Goal: Transaction & Acquisition: Purchase product/service

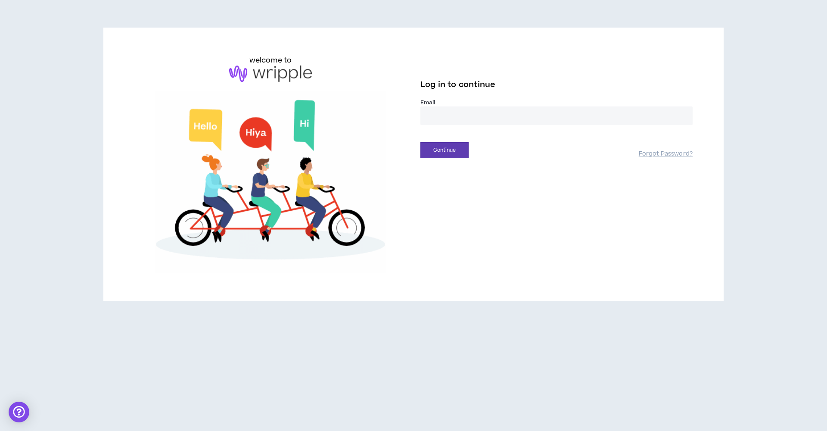
type input "**********"
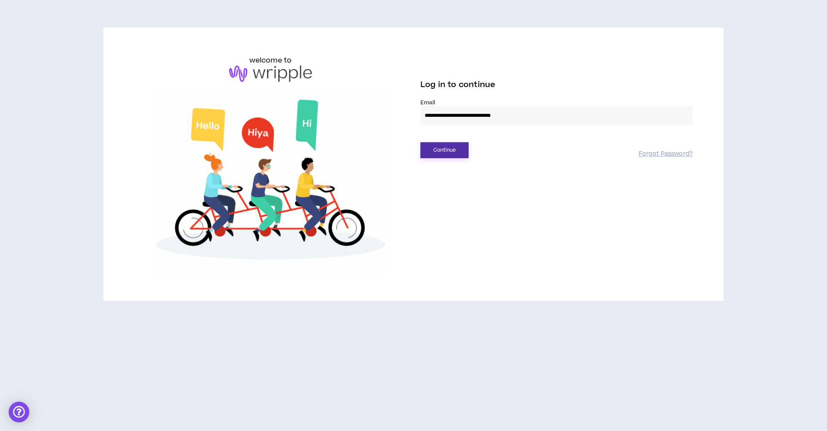
click at [453, 151] on button "Continue" at bounding box center [444, 150] width 48 height 16
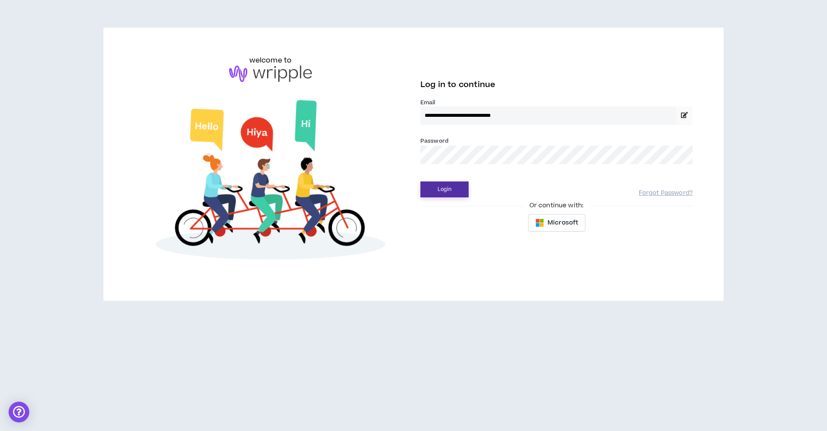
click at [442, 187] on button "Login" at bounding box center [444, 189] width 48 height 16
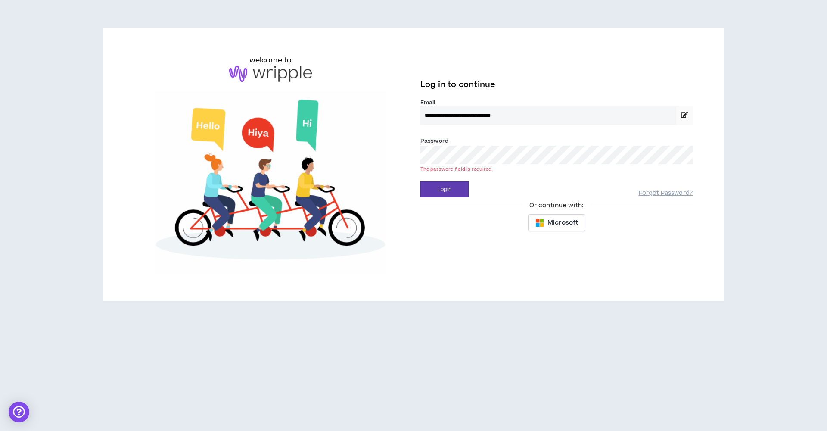
click at [452, 162] on div "Password * The password field is required." at bounding box center [556, 153] width 272 height 35
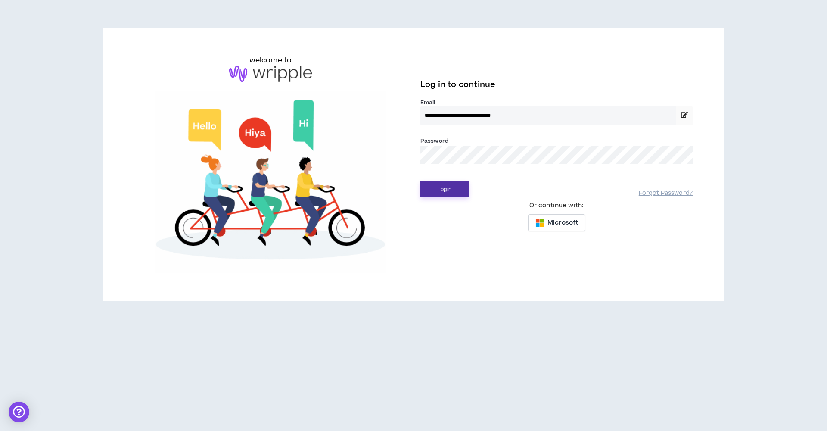
click at [448, 196] on button "Login" at bounding box center [444, 189] width 48 height 16
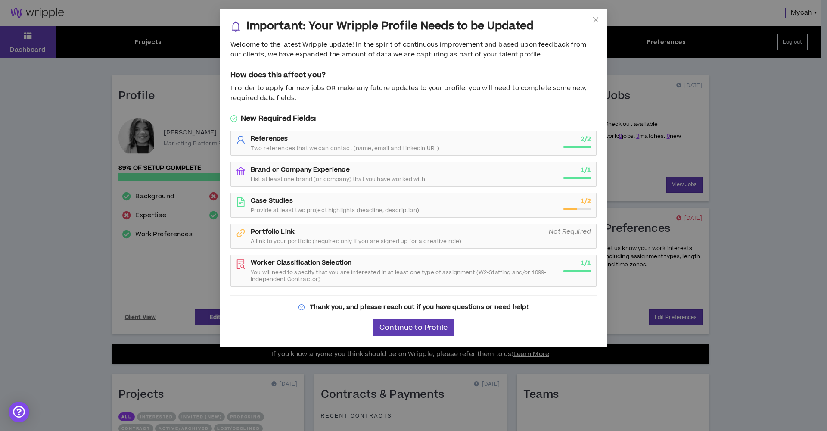
click at [411, 213] on span "Provide at least two project highlights (headline, description)" at bounding box center [335, 210] width 168 height 7
click at [390, 212] on span "Provide at least two project highlights (headline, description)" at bounding box center [335, 210] width 168 height 7
click at [594, 18] on icon "close" at bounding box center [595, 19] width 5 height 5
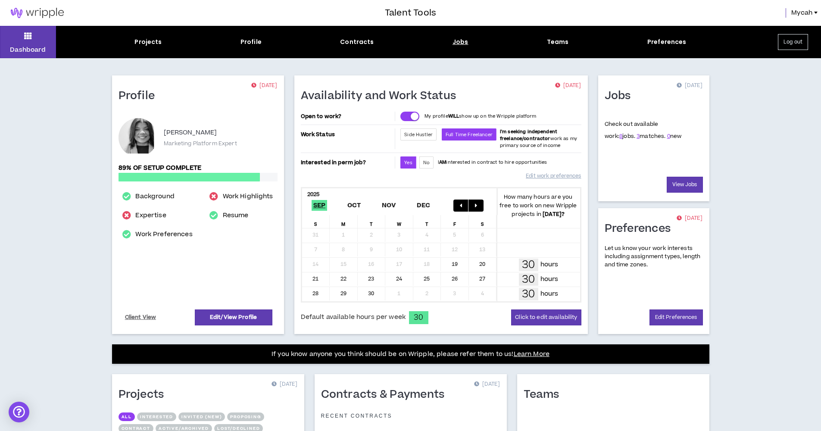
click at [461, 42] on div "Jobs" at bounding box center [460, 41] width 16 height 9
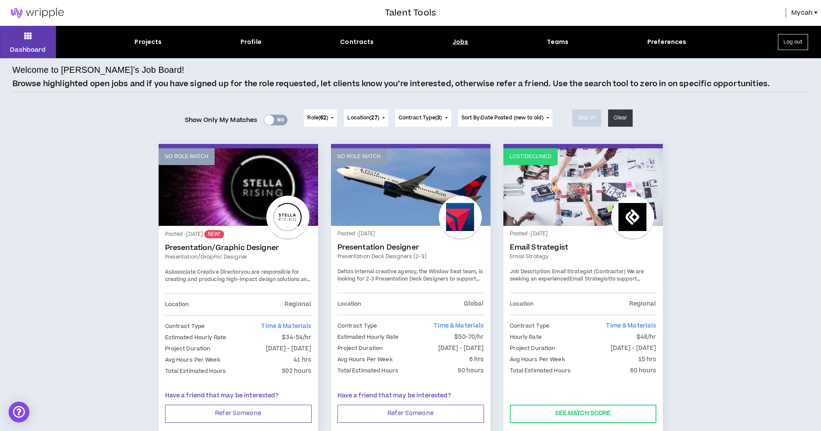
click at [459, 46] on div "Jobs" at bounding box center [460, 41] width 16 height 9
click at [459, 44] on div "Jobs" at bounding box center [460, 41] width 16 height 9
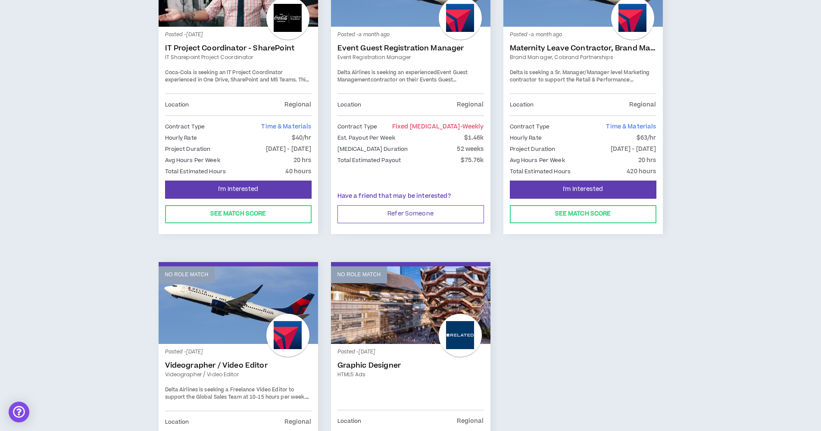
scroll to position [406, 0]
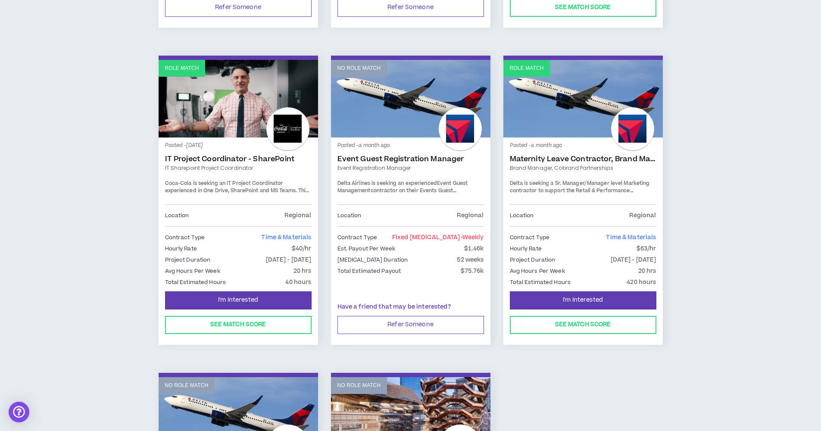
click at [422, 163] on div "Posted - a month ago Event Guest Registration Manager Event Registration Manage…" at bounding box center [410, 174] width 146 height 60
click at [420, 156] on link "Event Guest Registration Manager" at bounding box center [410, 159] width 146 height 9
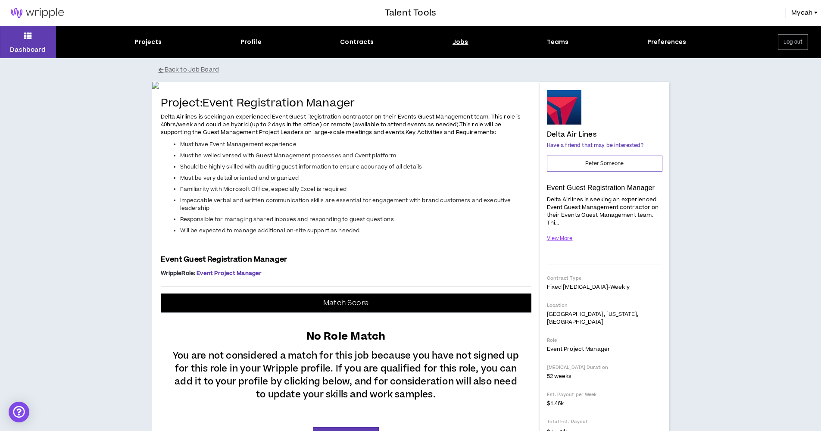
drag, startPoint x: 470, startPoint y: 44, endPoint x: 465, endPoint y: 45, distance: 4.3
click at [469, 44] on div "Projects Profile Contracts Jobs Teams Preferences" at bounding box center [410, 41] width 709 height 9
click at [458, 44] on div "Jobs" at bounding box center [460, 41] width 16 height 9
click at [458, 40] on div "Jobs" at bounding box center [460, 41] width 16 height 9
click at [176, 69] on button "Back to Job Board" at bounding box center [417, 69] width 517 height 15
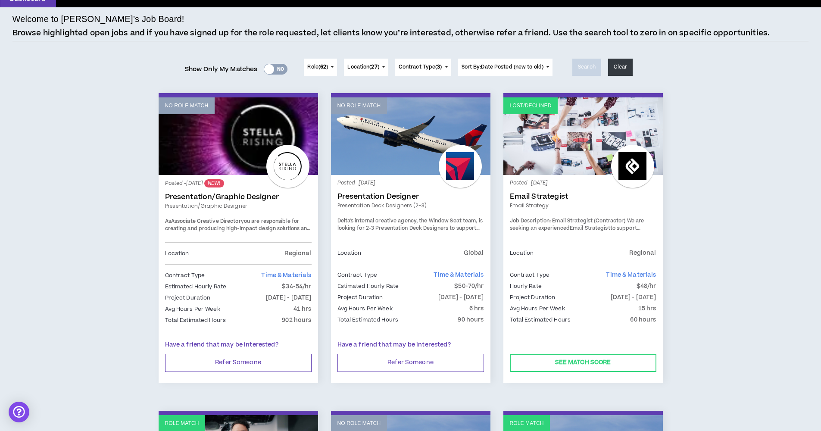
scroll to position [24, 0]
